Goal: Information Seeking & Learning: Learn about a topic

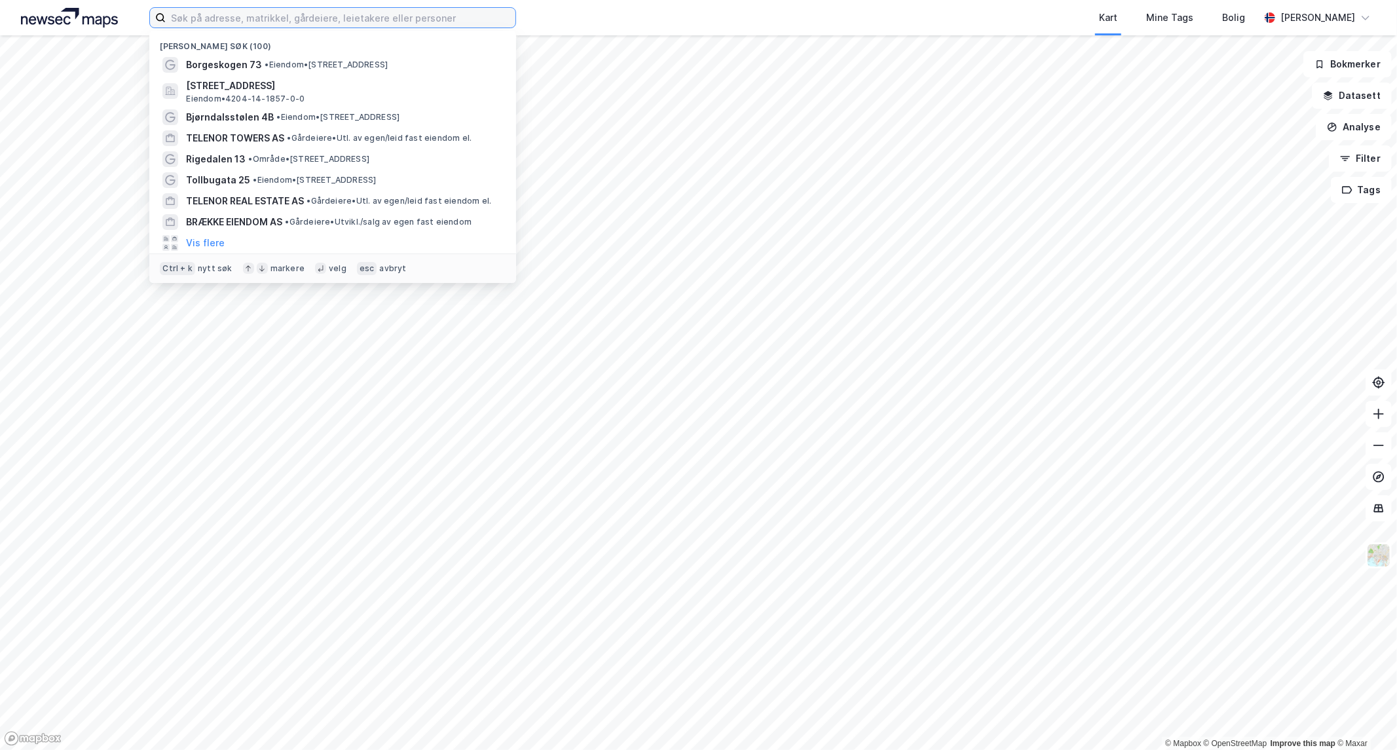
click at [320, 24] on input at bounding box center [341, 18] width 350 height 20
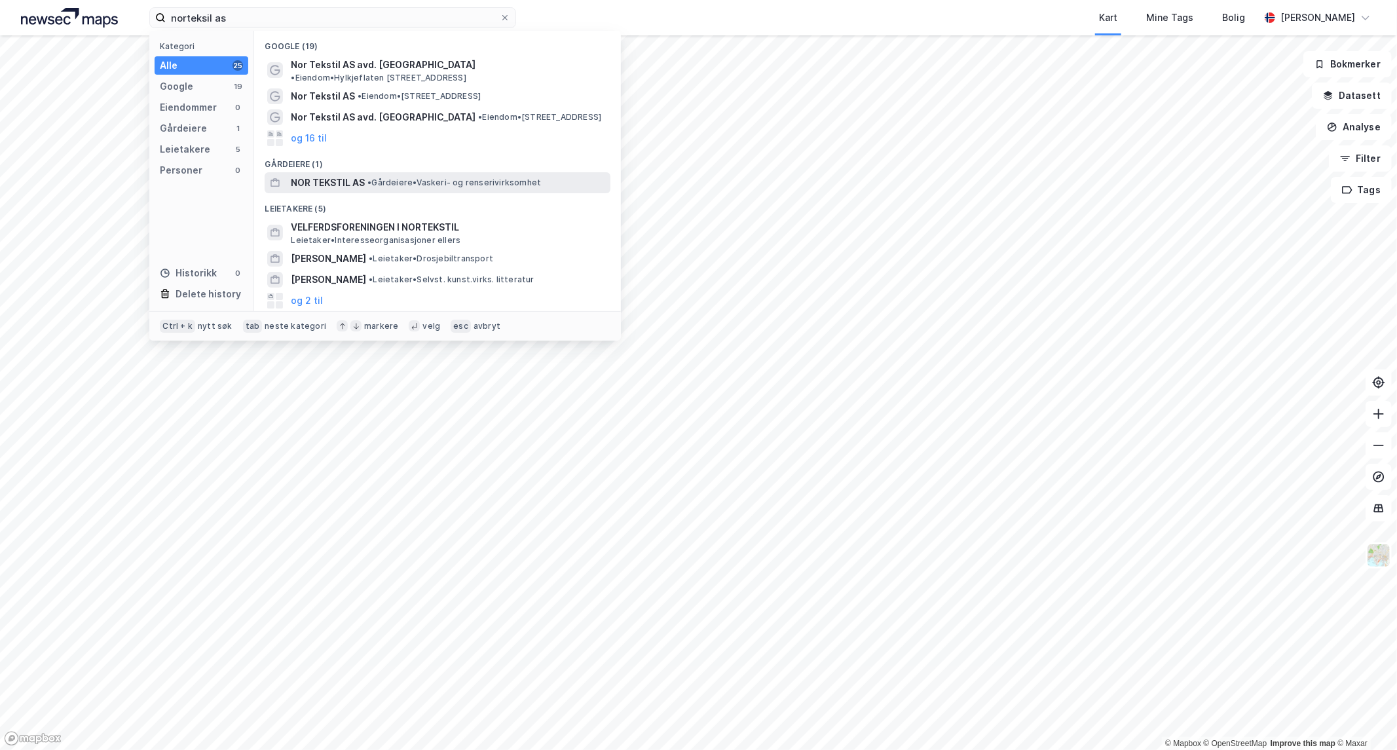
click at [350, 175] on span "NOR TEKSTIL AS" at bounding box center [328, 183] width 74 height 16
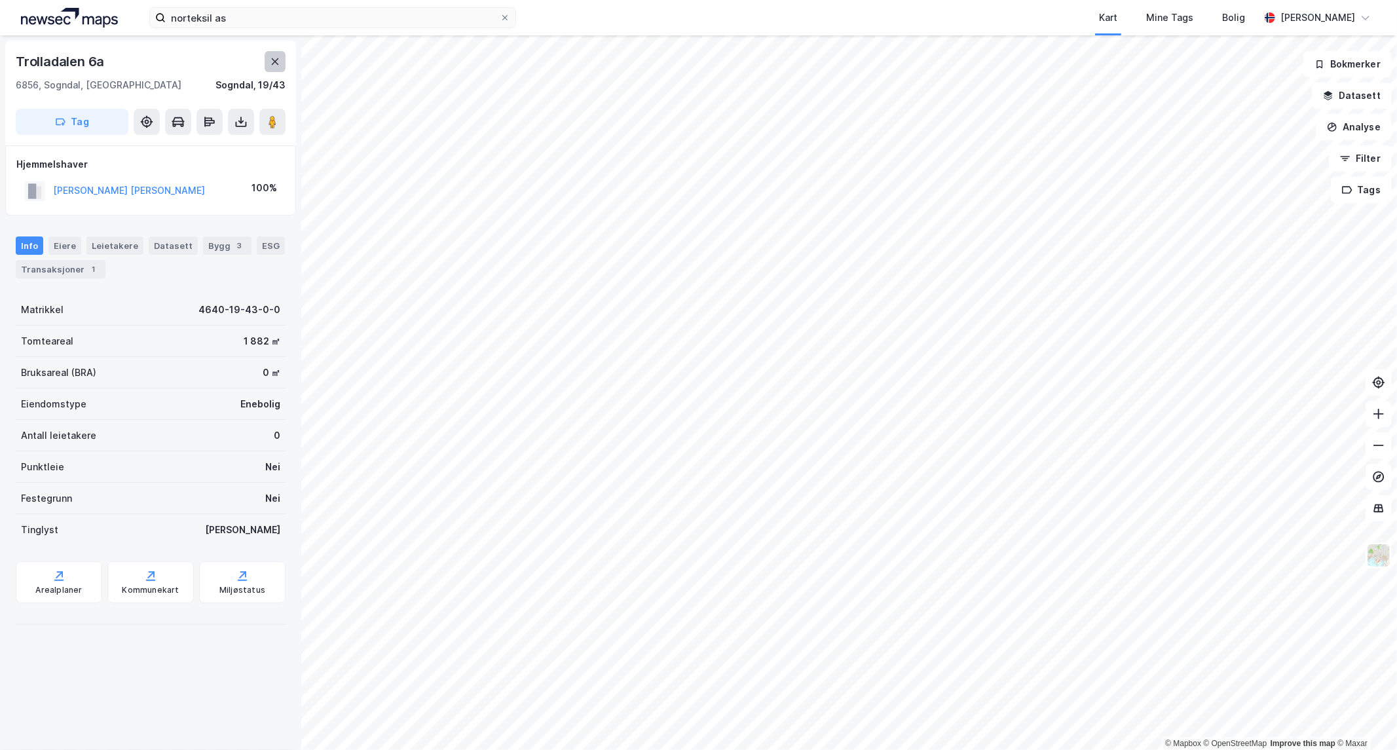
click at [275, 59] on icon at bounding box center [275, 61] width 10 height 10
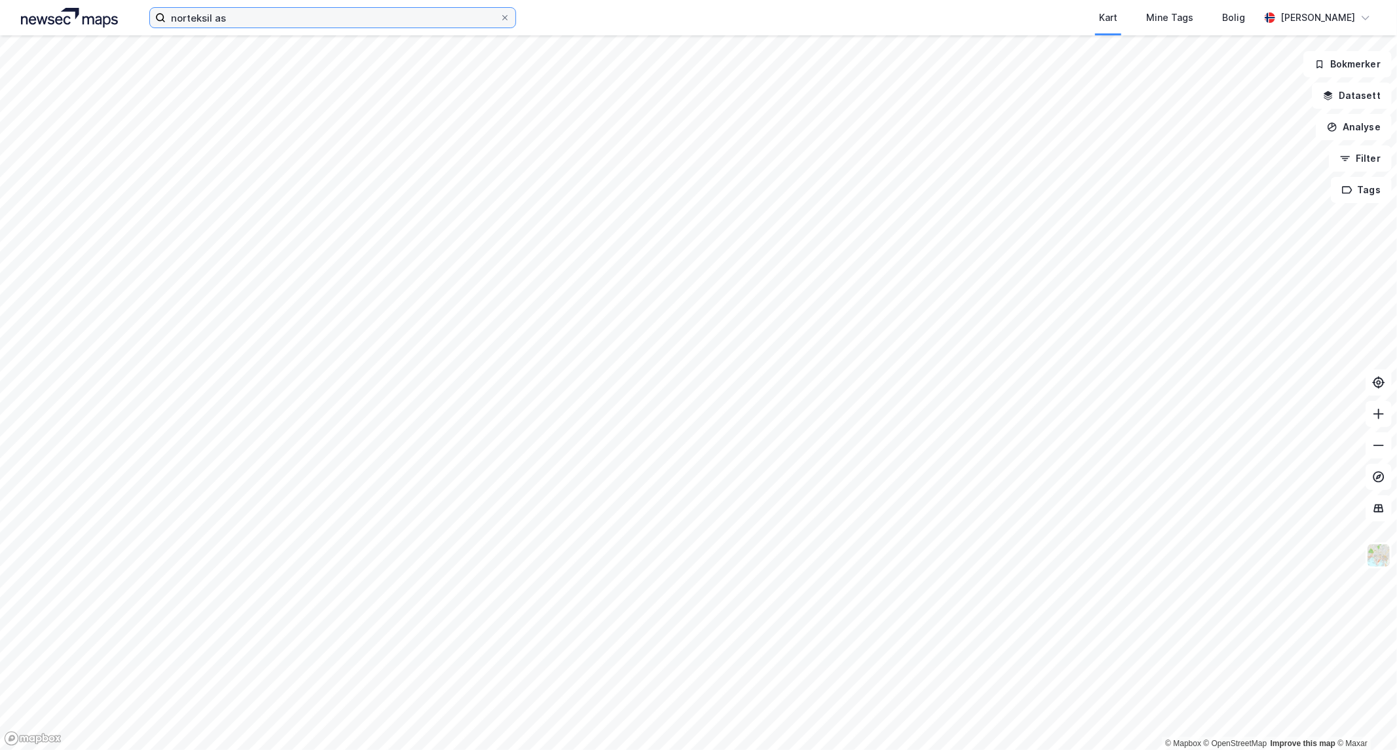
click at [257, 15] on input "norteksil as" at bounding box center [333, 18] width 334 height 20
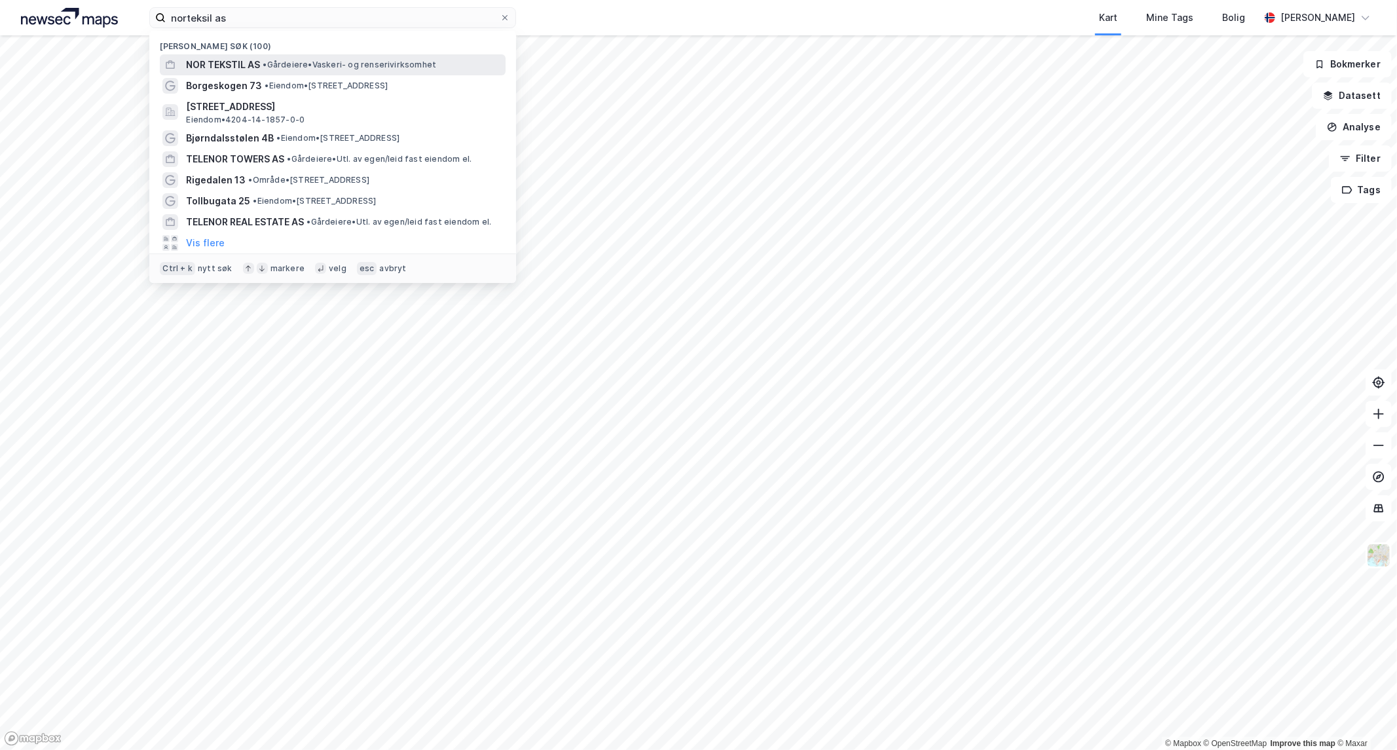
click at [284, 60] on span "• Gårdeiere • Vaskeri- og renserivirksomhet" at bounding box center [350, 65] width 174 height 10
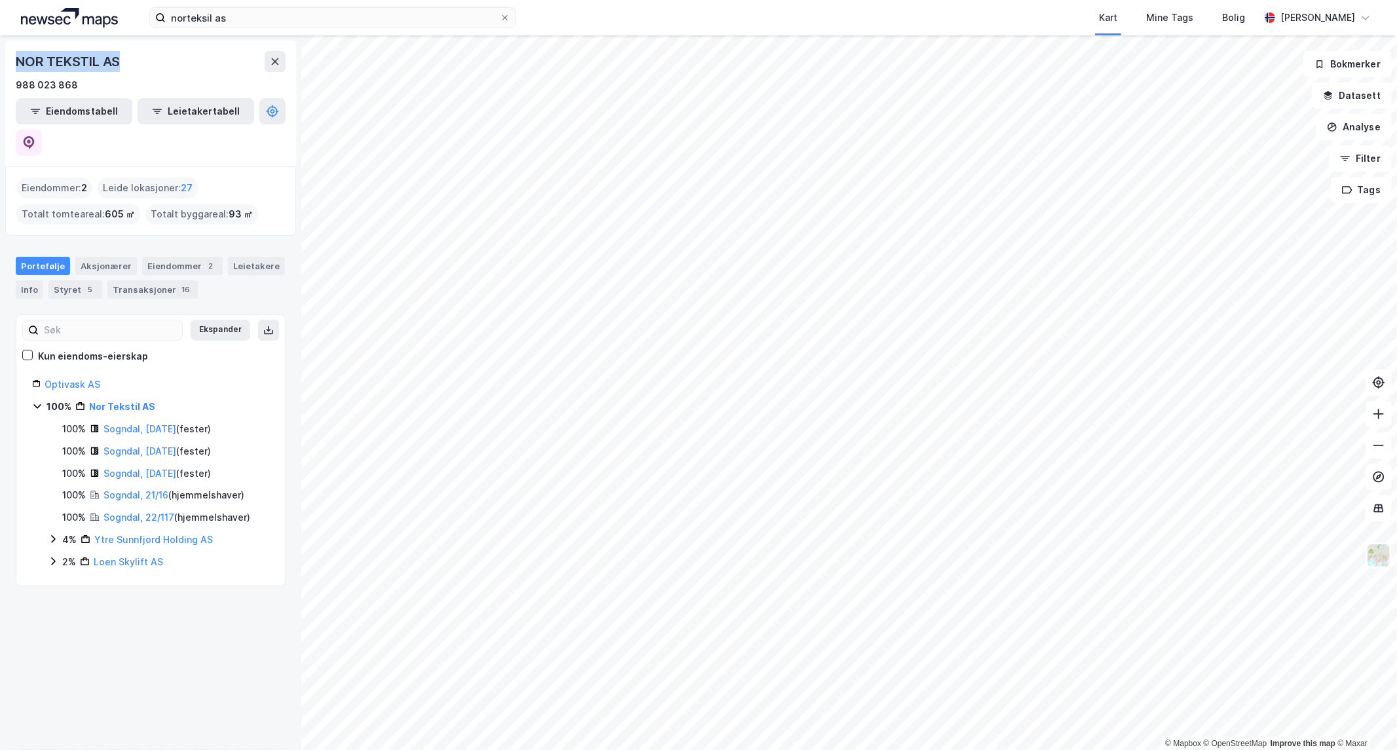
drag, startPoint x: 125, startPoint y: 58, endPoint x: 11, endPoint y: 64, distance: 114.1
click at [11, 64] on div "NOR TEKSTIL AS 988 023 868 Eiendomstabell Leietakertabell" at bounding box center [150, 104] width 291 height 126
click at [637, 17] on div "Kart Mine Tags Bolig" at bounding box center [919, 17] width 680 height 35
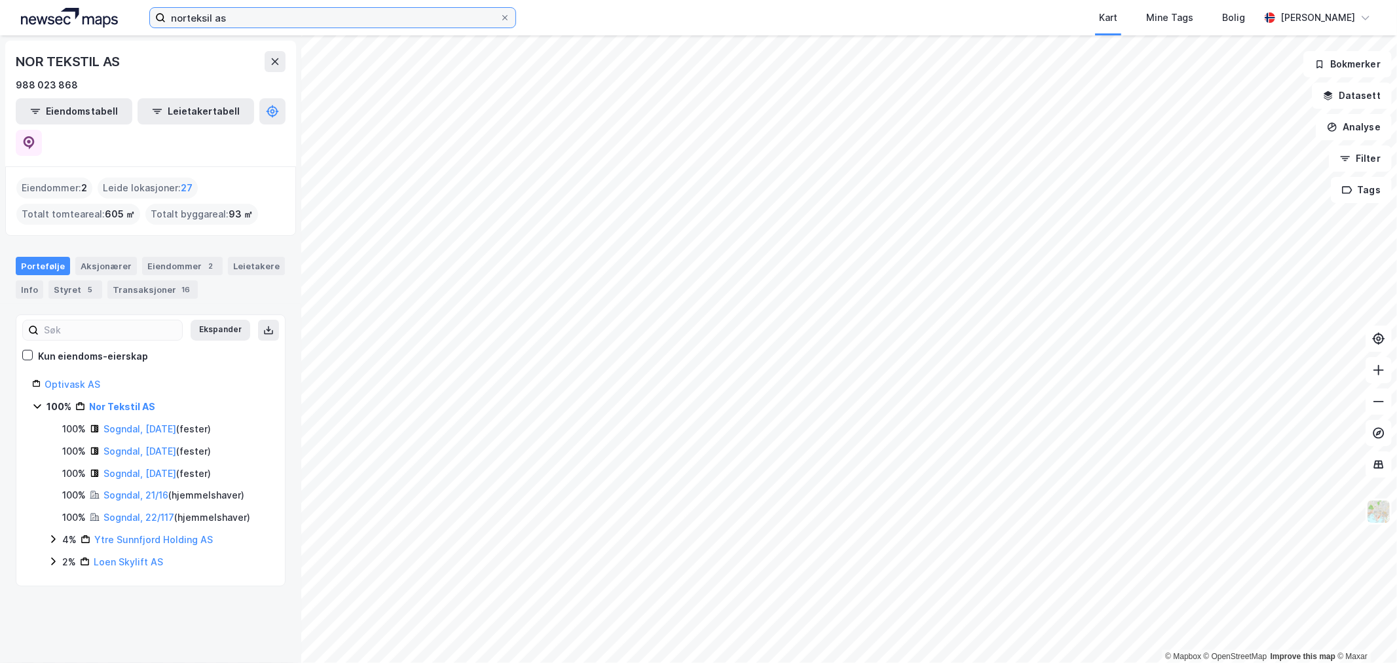
click at [358, 16] on input "norteksil as" at bounding box center [333, 18] width 334 height 20
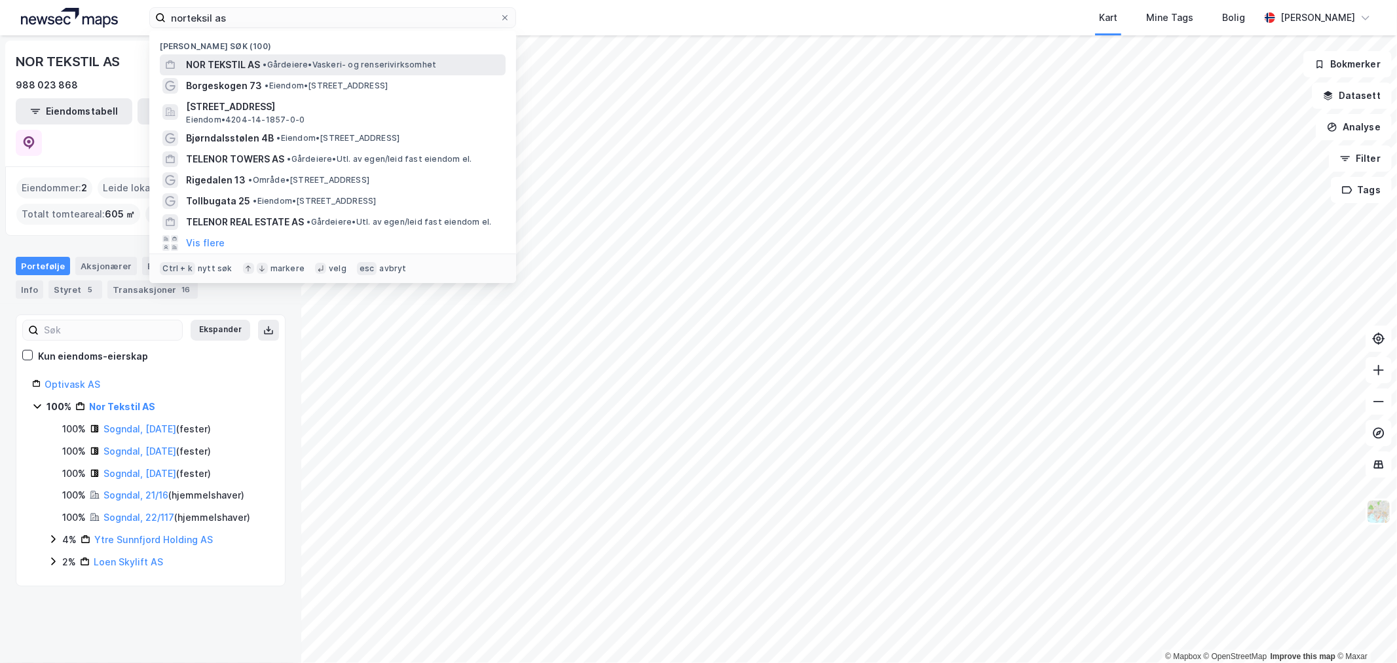
click at [295, 62] on span "• Gårdeiere • Vaskeri- og renserivirksomhet" at bounding box center [350, 65] width 174 height 10
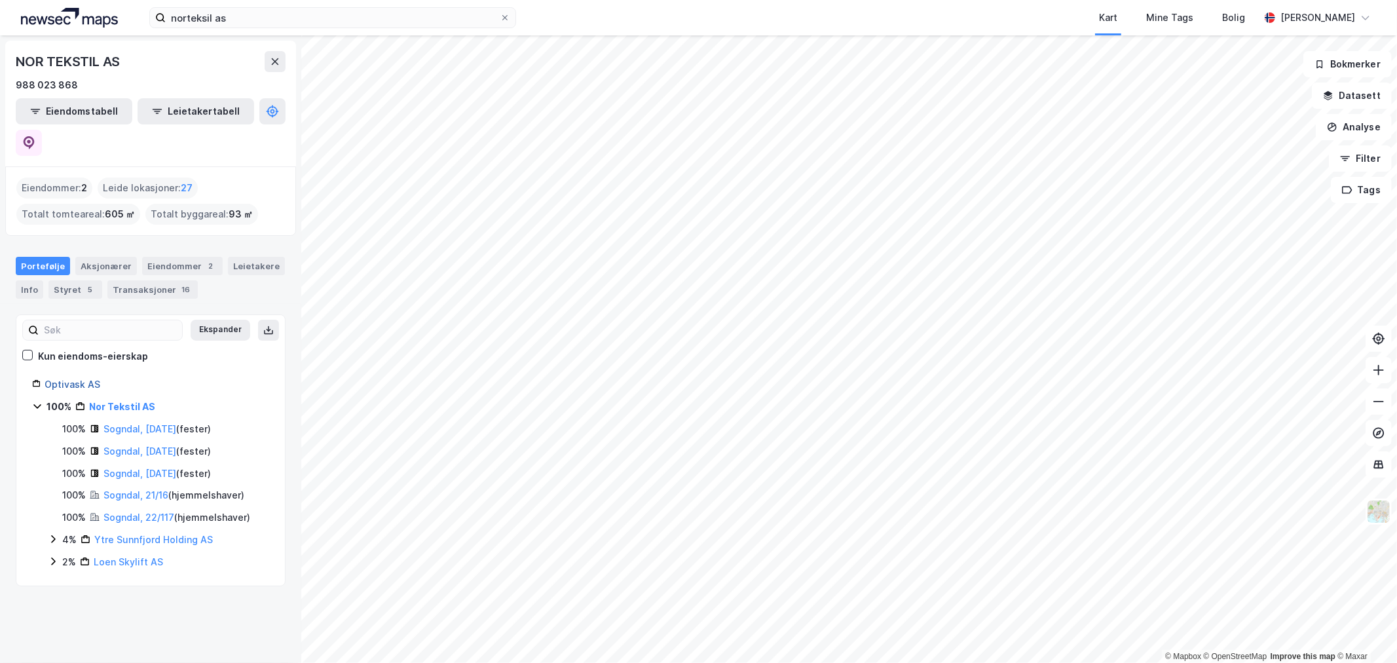
click at [73, 379] on link "Optivask AS" at bounding box center [73, 384] width 56 height 11
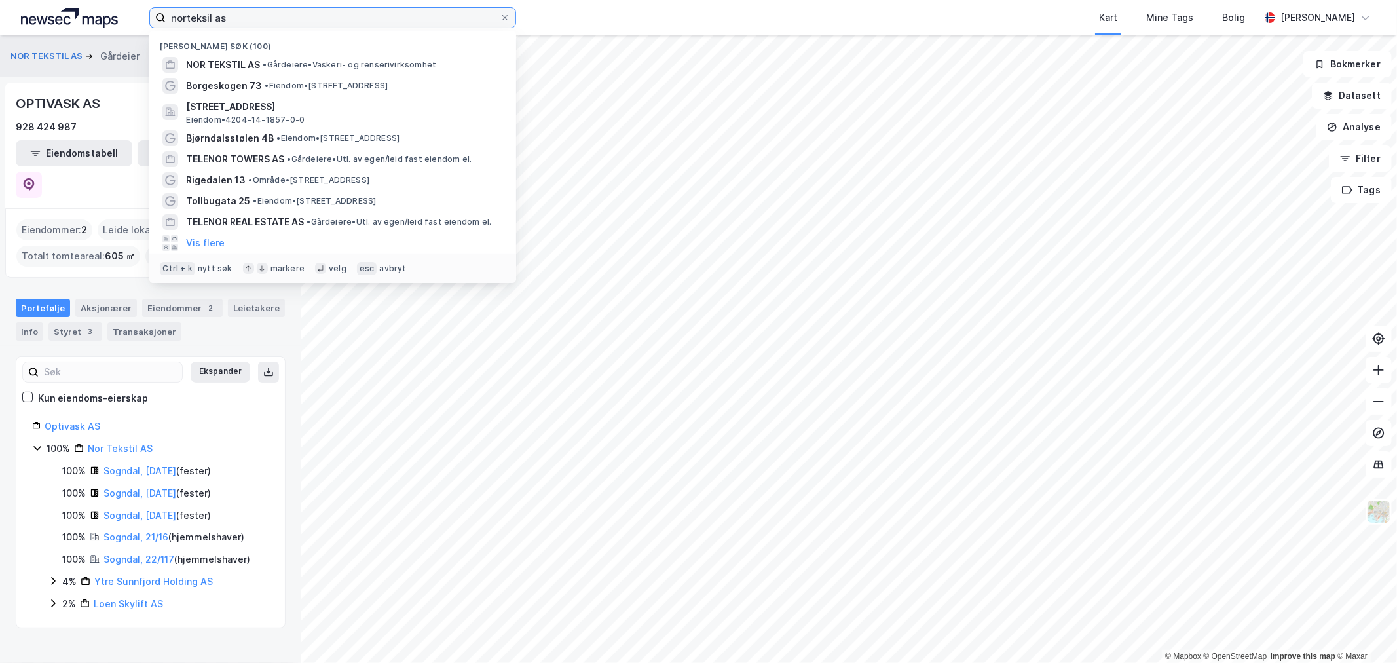
drag, startPoint x: 306, startPoint y: 17, endPoint x: 116, endPoint y: 25, distance: 190.1
click at [116, 25] on div "norteksil as Nylige søk (100) NOR TEKSTIL AS • Gårdeiere • Vaskeri- og renseriv…" at bounding box center [698, 17] width 1397 height 35
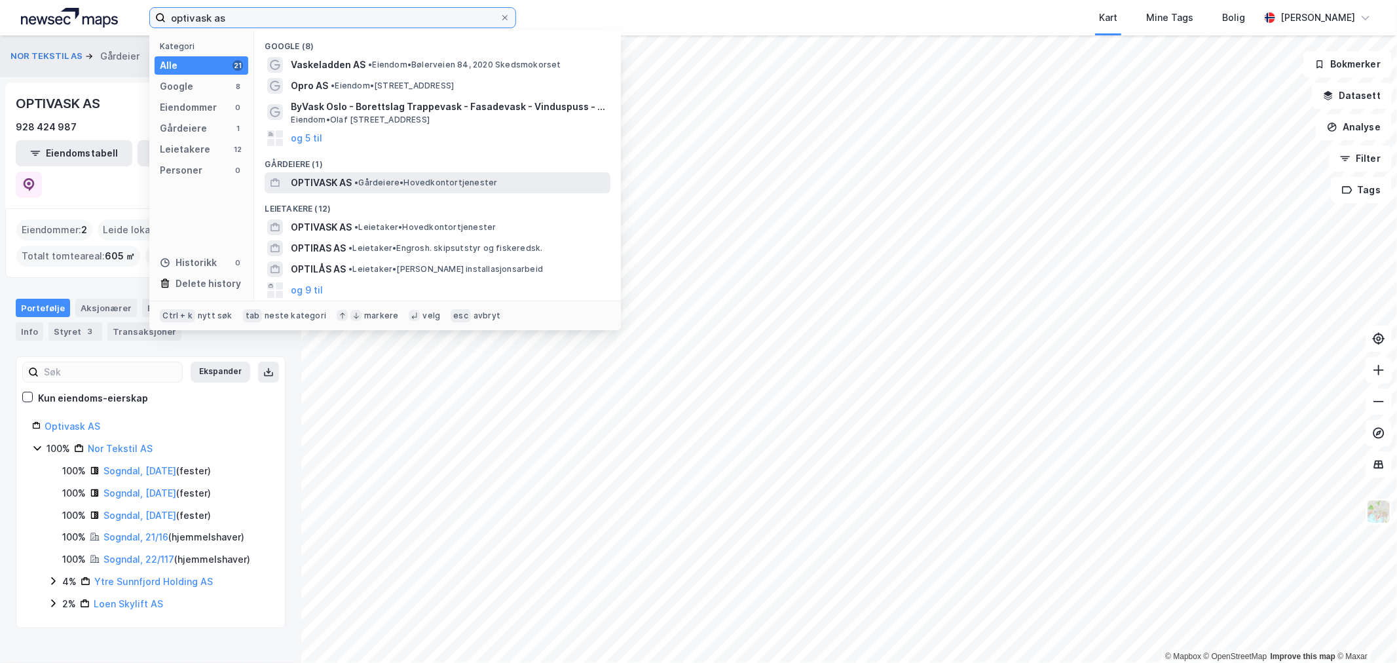
type input "optivask as"
click at [375, 179] on span "• Gårdeiere • Hovedkontortjenester" at bounding box center [425, 182] width 143 height 10
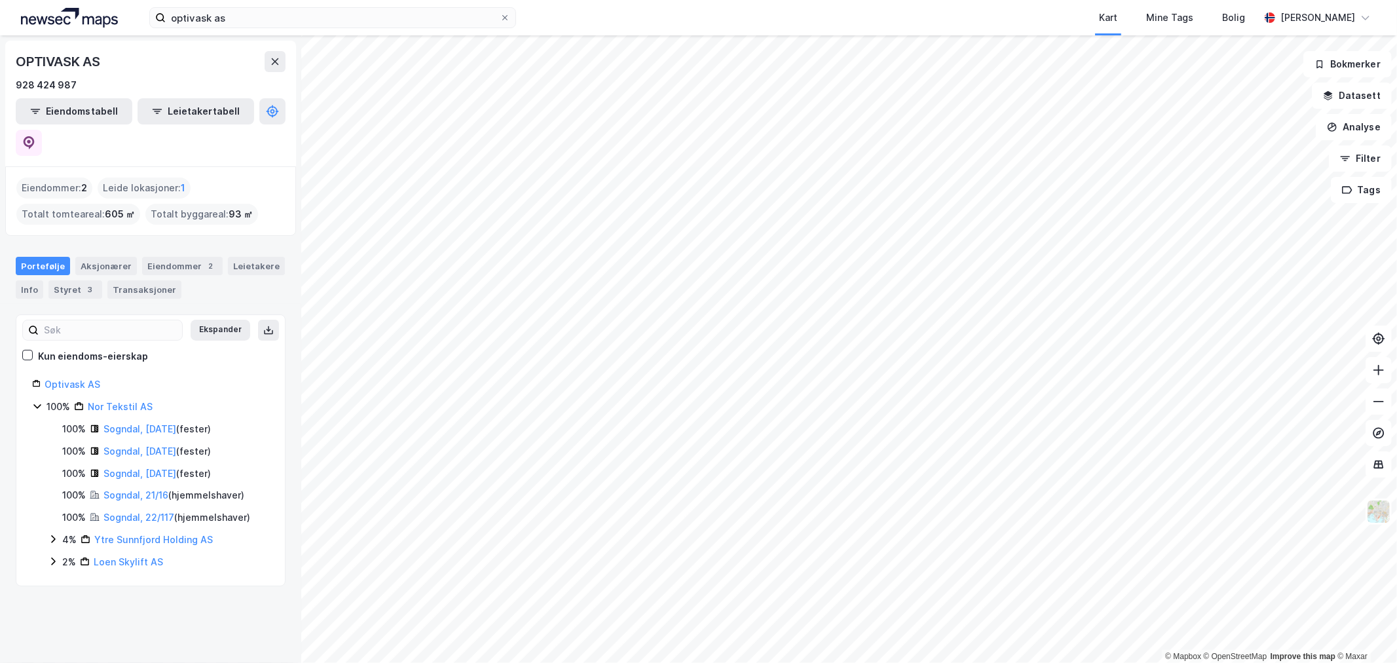
click at [54, 536] on icon at bounding box center [53, 540] width 4 height 8
click at [56, 601] on icon at bounding box center [53, 606] width 10 height 10
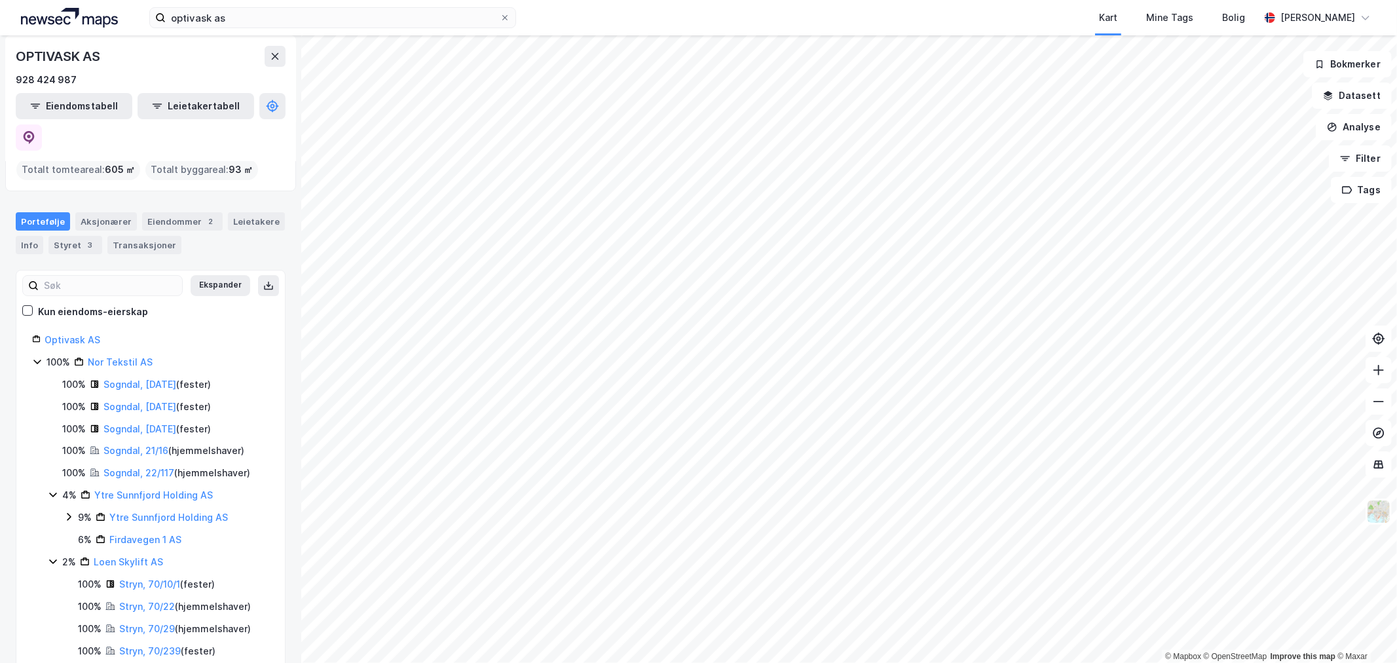
scroll to position [63, 0]
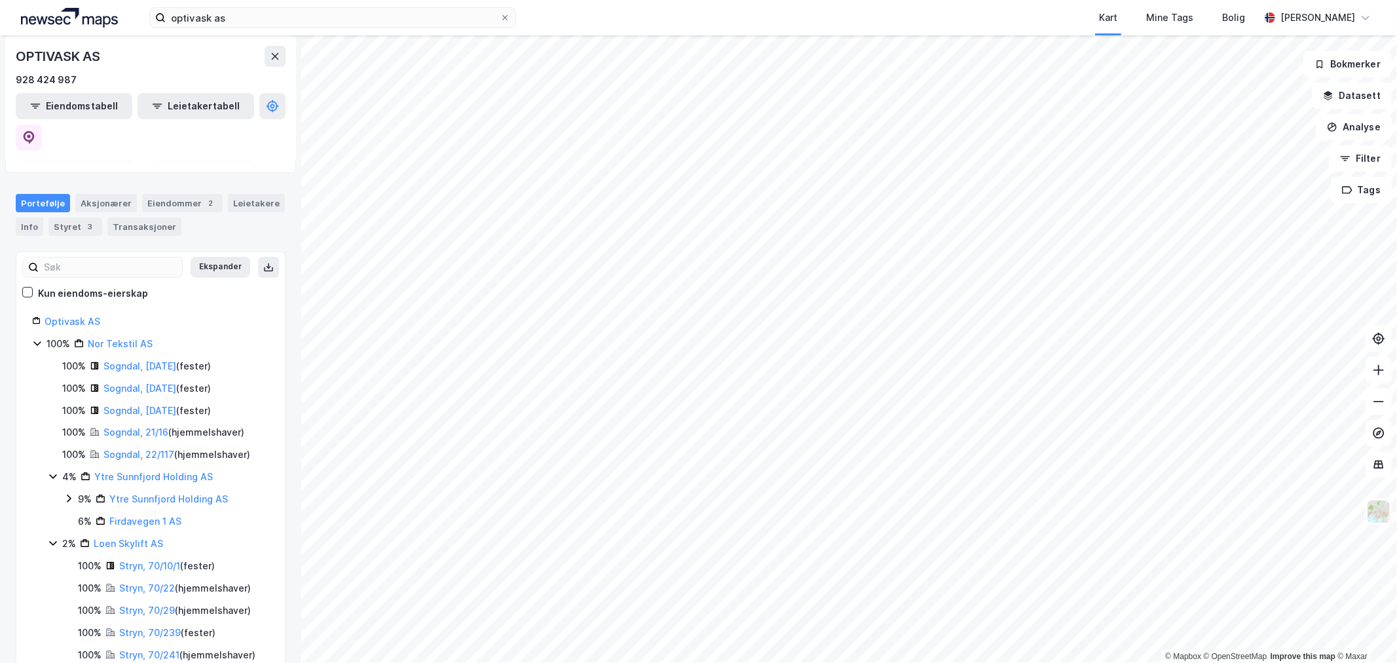
click at [68, 493] on icon at bounding box center [69, 498] width 10 height 10
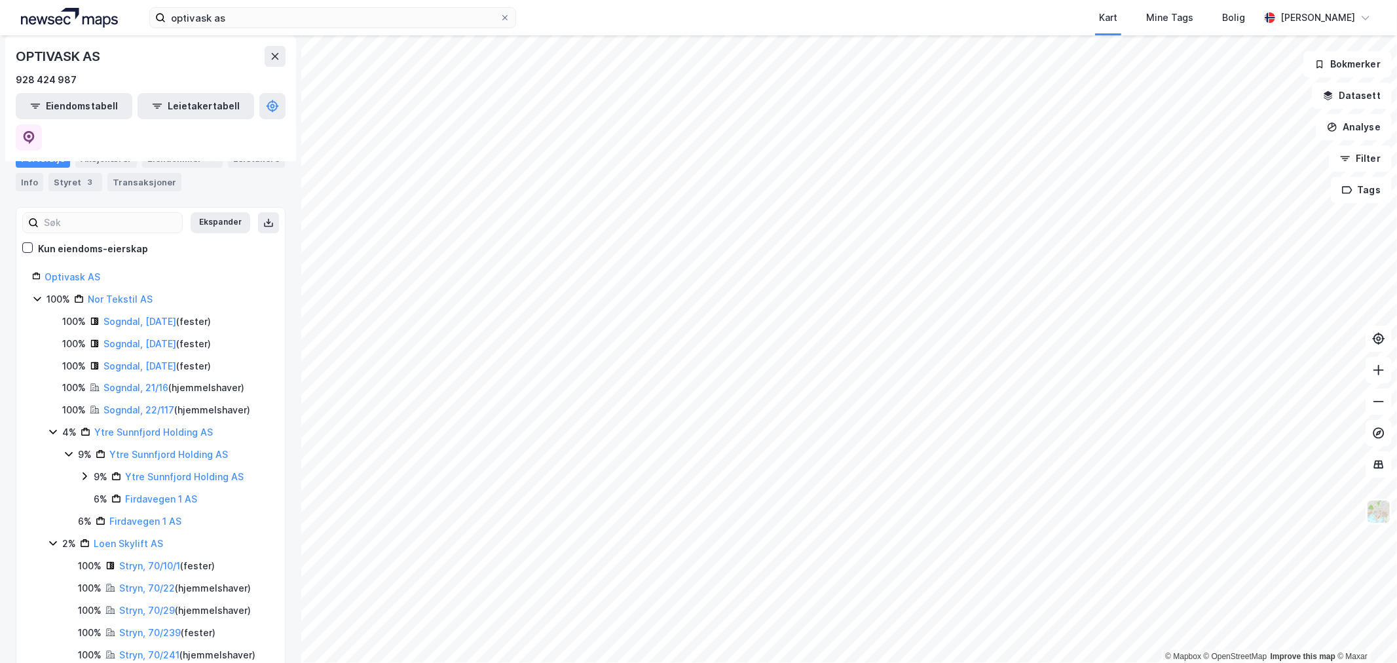
click at [36, 293] on icon at bounding box center [37, 298] width 10 height 10
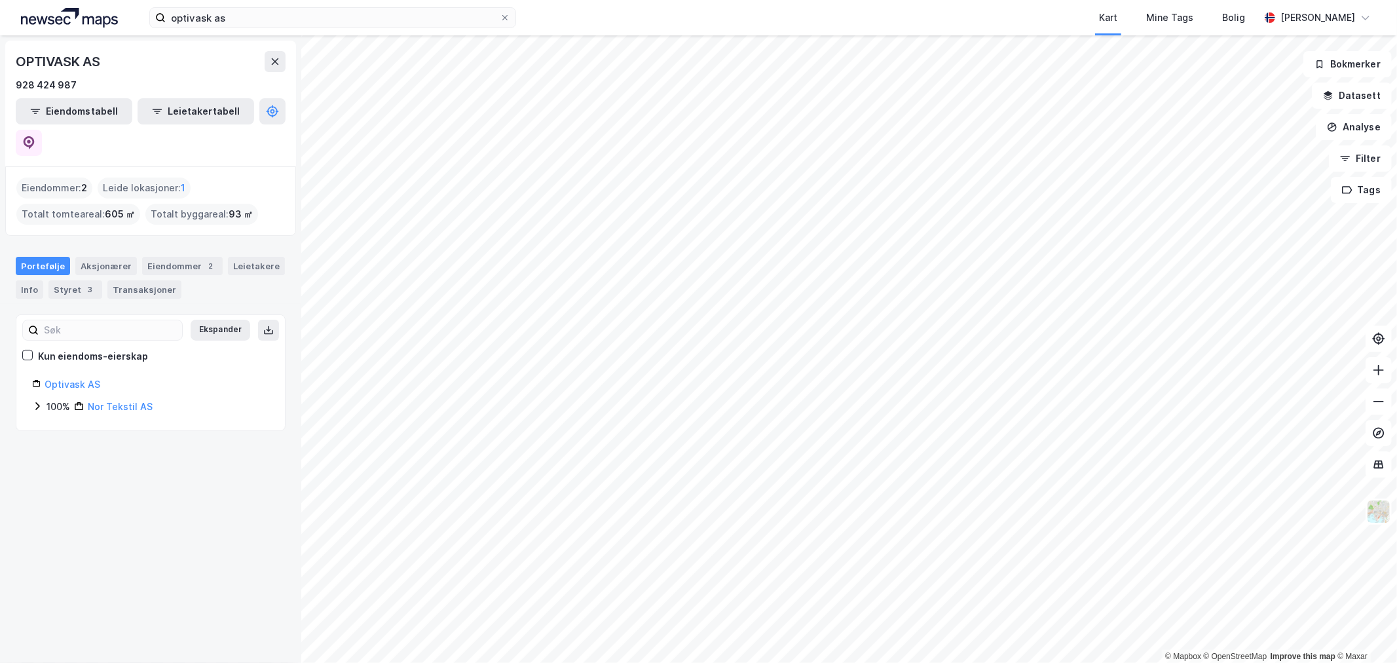
scroll to position [0, 0]
